Goal: Task Accomplishment & Management: Use online tool/utility

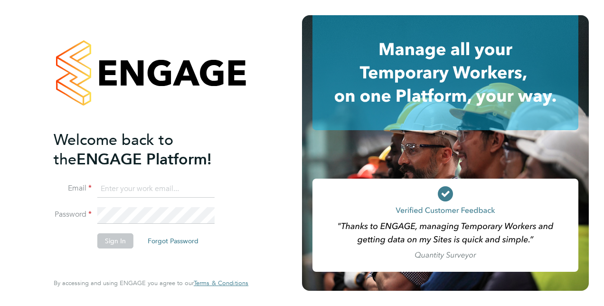
type input "[EMAIL_ADDRESS][DOMAIN_NAME]"
click at [121, 243] on button "Sign In" at bounding box center [115, 240] width 36 height 15
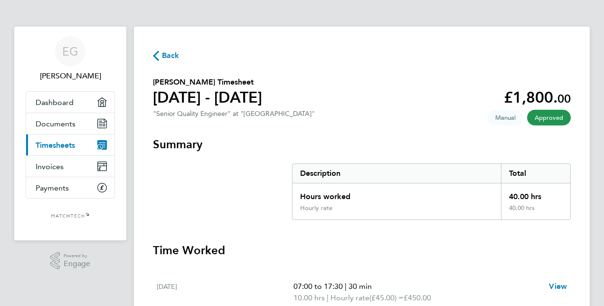
click at [55, 144] on span "Timesheets" at bounding box center [55, 145] width 39 height 9
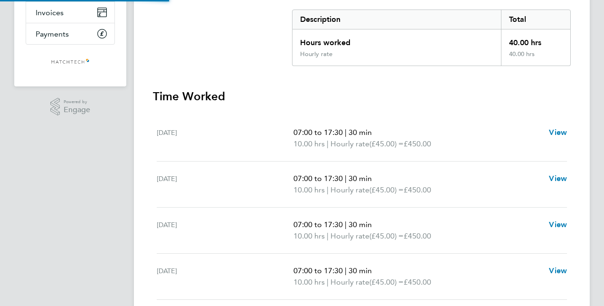
scroll to position [155, 0]
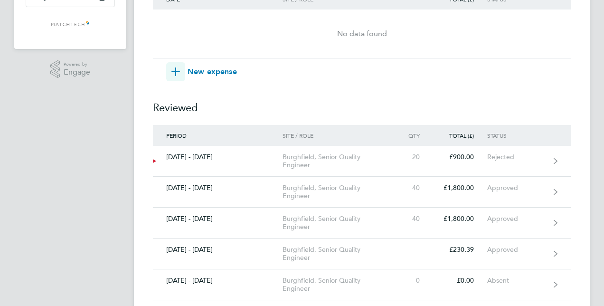
scroll to position [253, 0]
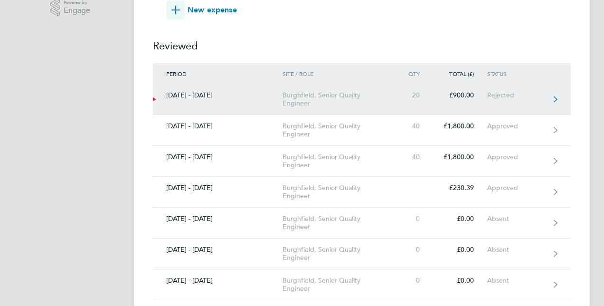
click at [556, 98] on icon at bounding box center [556, 99] width 4 height 7
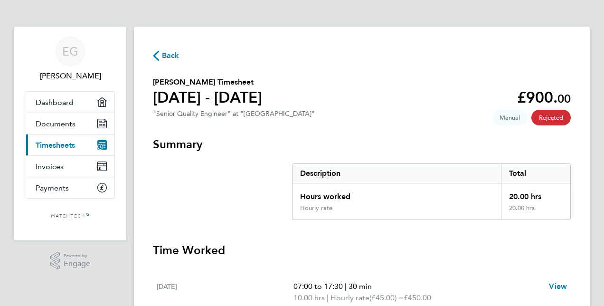
click at [168, 53] on span "Back" at bounding box center [171, 55] width 18 height 11
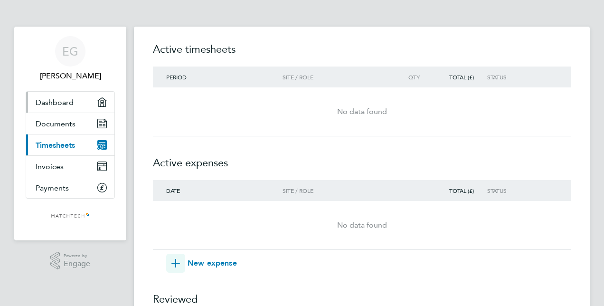
click at [66, 99] on span "Dashboard" at bounding box center [55, 102] width 38 height 9
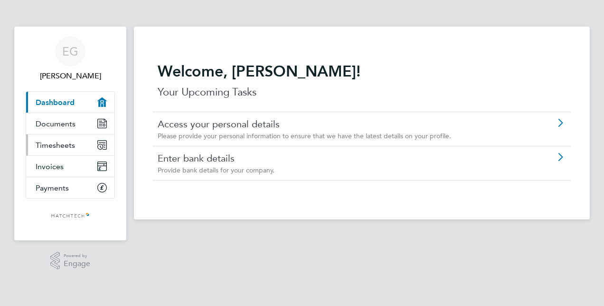
click at [58, 144] on span "Timesheets" at bounding box center [55, 145] width 39 height 9
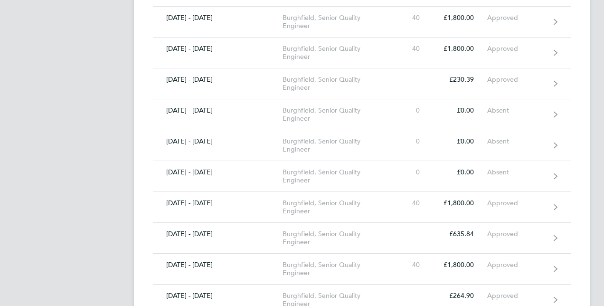
scroll to position [361, 0]
